Goal: Task Accomplishment & Management: Use online tool/utility

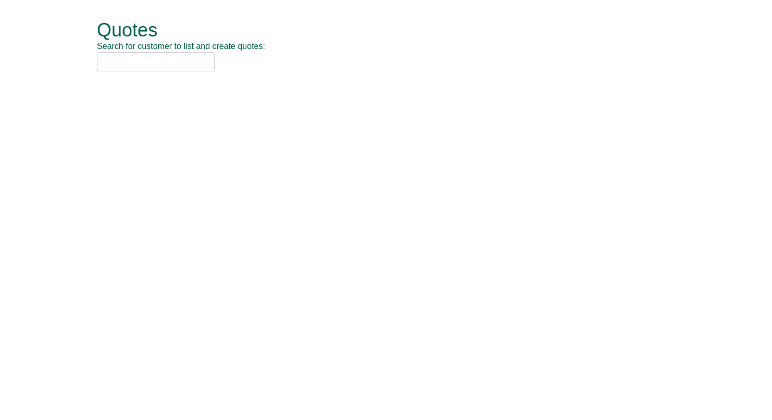
click at [194, 64] on input "text" at bounding box center [156, 61] width 118 height 19
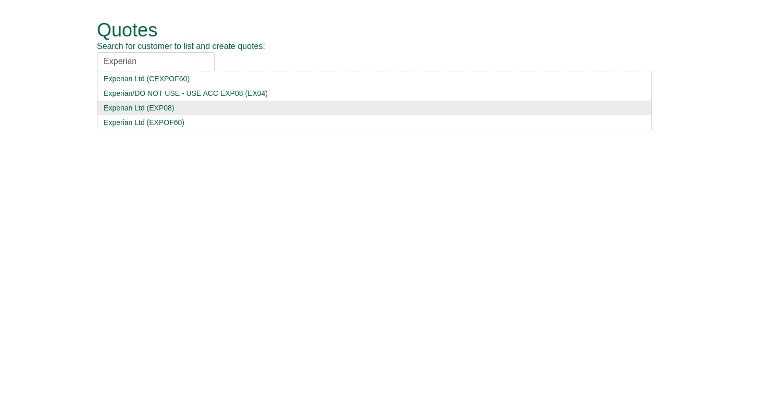
type input "Experian"
click at [179, 110] on div "Experian Ltd (EXP08)" at bounding box center [375, 108] width 542 height 10
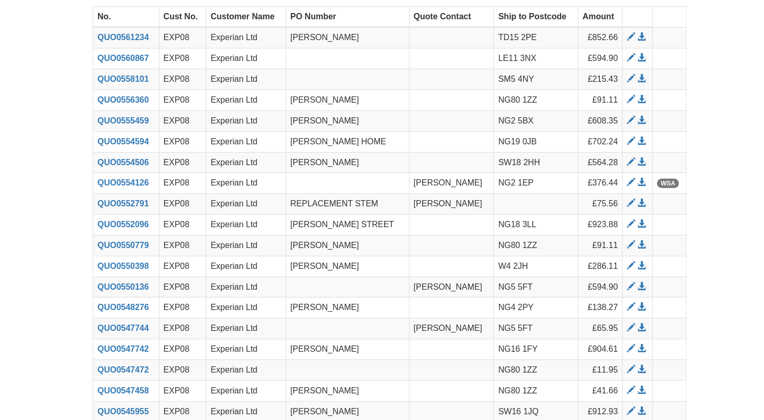
scroll to position [89, 0]
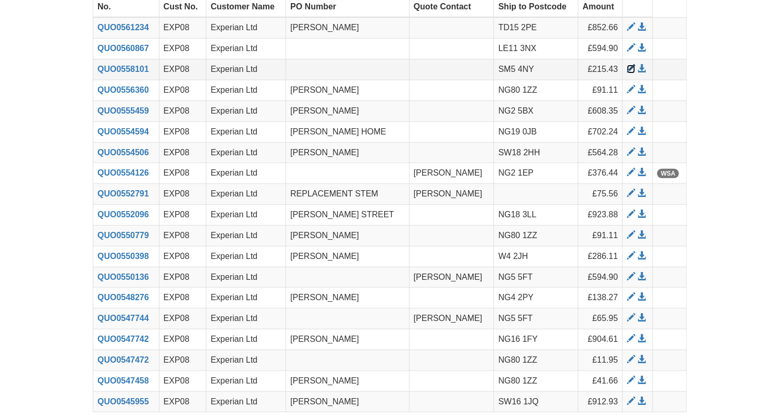
click at [633, 68] on span at bounding box center [631, 69] width 8 height 8
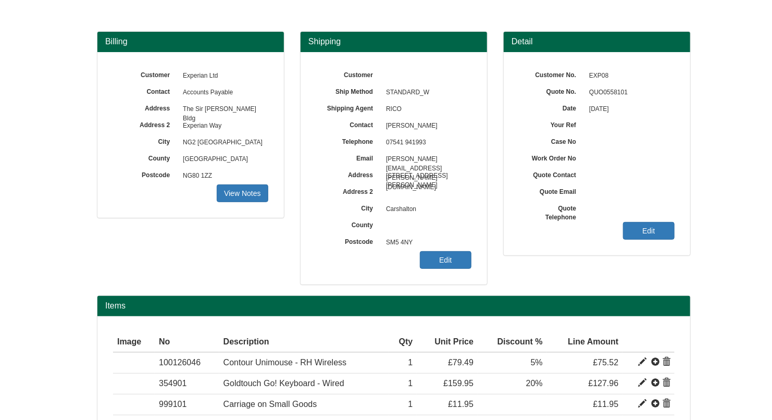
scroll to position [148, 0]
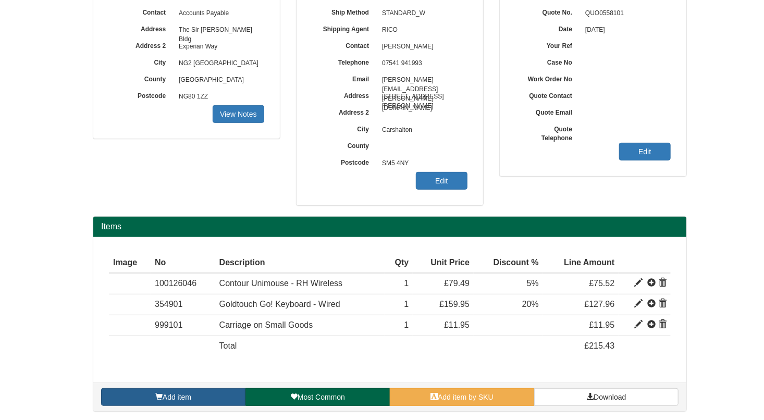
click at [211, 397] on link "Add item" at bounding box center [173, 397] width 144 height 18
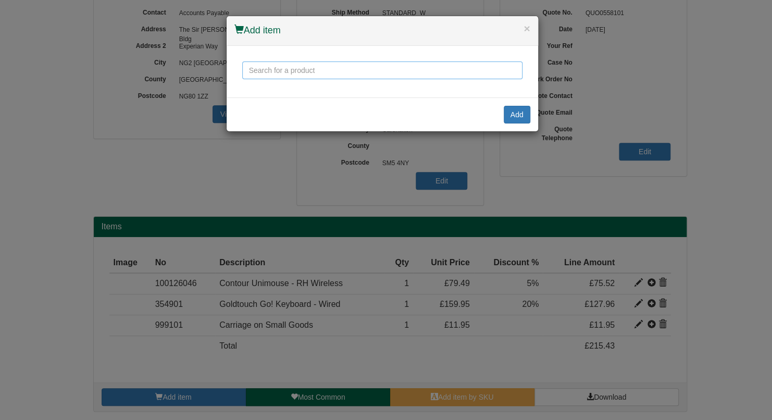
click at [352, 70] on input "text" at bounding box center [382, 70] width 280 height 18
click input "Save" at bounding box center [0, 0] width 0 height 0
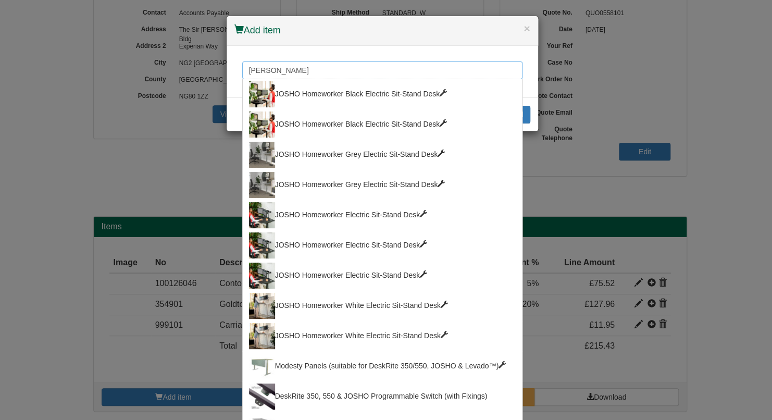
type input "Josho"
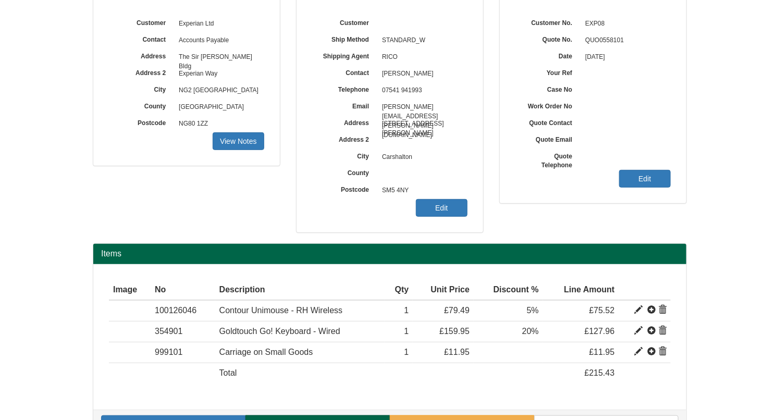
scroll to position [129, 0]
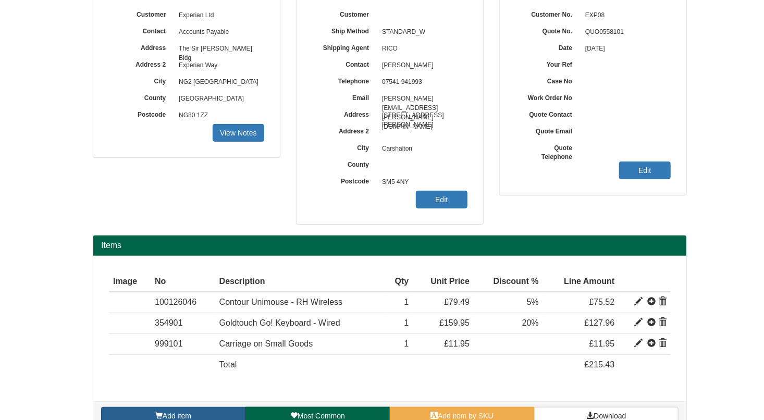
click at [215, 414] on link "Add item" at bounding box center [173, 416] width 144 height 18
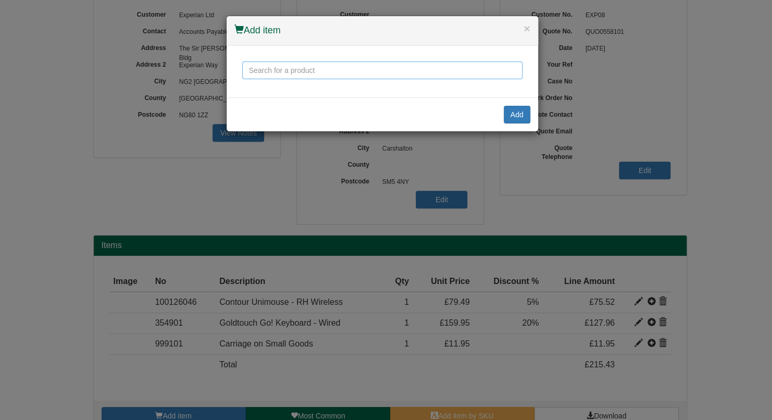
click at [322, 75] on input "text" at bounding box center [382, 70] width 280 height 18
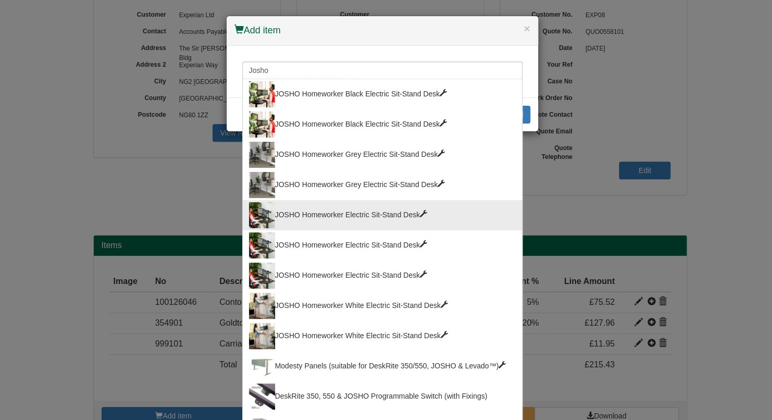
click at [372, 202] on div "JOSHO Homeworker Electric Sit-Stand Desk" at bounding box center [382, 215] width 267 height 26
type input "JOSHO Homeworker Electric Sit-Stand Desk"
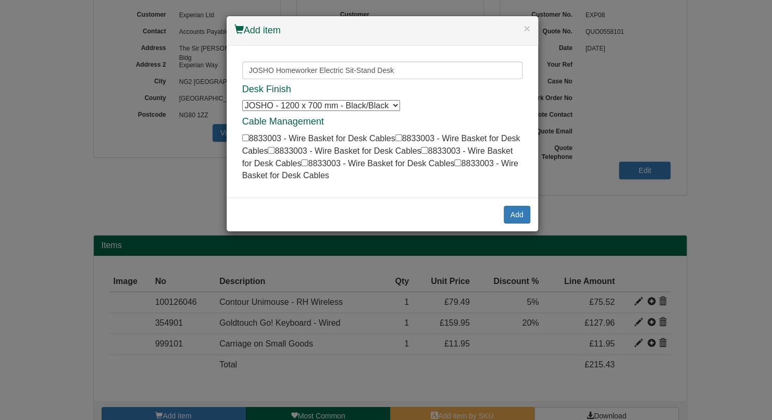
click at [392, 105] on select "JOSHO - 1200 x 700 mm - Black/Black JOSHO - 1200 x 700 mm - Black/Black JOSHO -…" at bounding box center [321, 105] width 158 height 11
select select "6100003"
click at [242, 100] on select "JOSHO - 1200 x 700 mm - Black/Black JOSHO - 1200 x 700 mm - Black/Black JOSHO -…" at bounding box center [321, 105] width 158 height 11
click at [514, 210] on button "Add" at bounding box center [517, 215] width 27 height 18
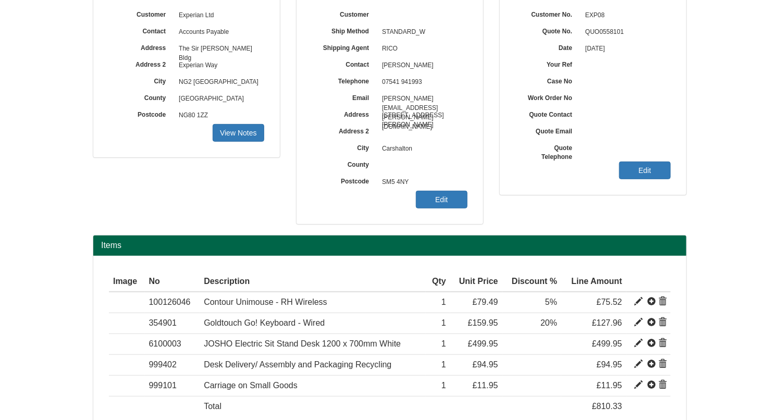
scroll to position [189, 0]
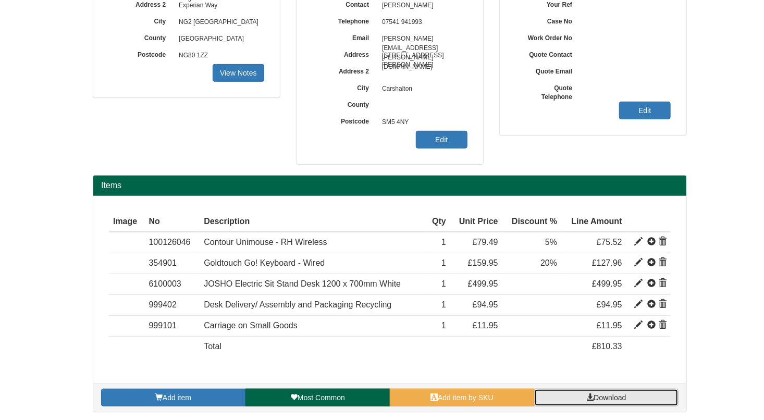
click at [597, 403] on link "Download" at bounding box center [606, 398] width 144 height 18
